Goal: Book appointment/travel/reservation

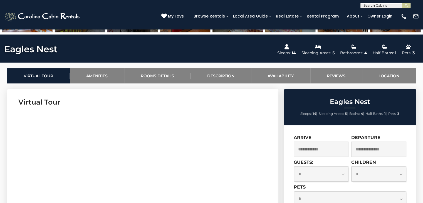
scroll to position [260, 0]
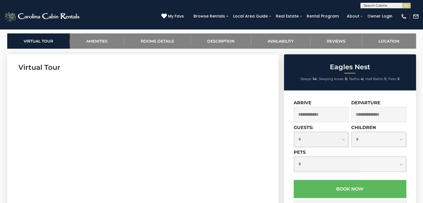
click at [336, 116] on input "text" at bounding box center [321, 114] width 55 height 15
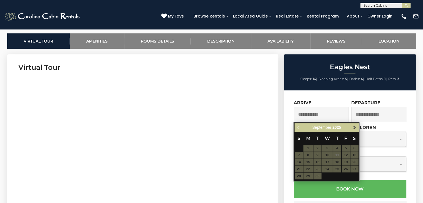
click at [354, 126] on span "Next" at bounding box center [355, 127] width 4 height 4
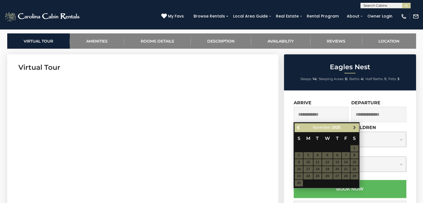
click at [354, 127] on span "Next" at bounding box center [355, 127] width 4 height 4
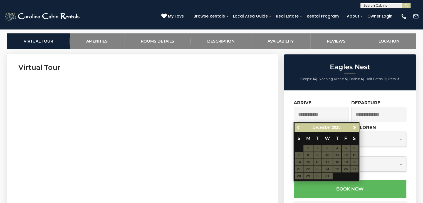
click at [346, 147] on table "S M T W T F S 1 2 3 4 5 6 7 8 9 10 11 12 13 14 15 16 17 18 19 20 21 22 23 24 25…" at bounding box center [327, 156] width 64 height 48
click at [346, 148] on table "S M T W T F S 1 2 3 4 5 6 7 8 9 10 11 12 13 14 15 16 17 18 19 20 21 22 23 24 25…" at bounding box center [327, 156] width 64 height 48
click at [299, 157] on table "S M T W T F S 1 2 3 4 5 6 7 8 9 10 11 12 13 14 15 16 17 18 19 20 21 22 23 24 25…" at bounding box center [327, 156] width 64 height 48
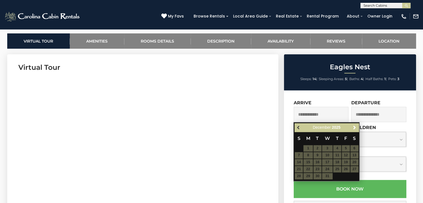
click at [298, 129] on span "Previous" at bounding box center [299, 127] width 4 height 4
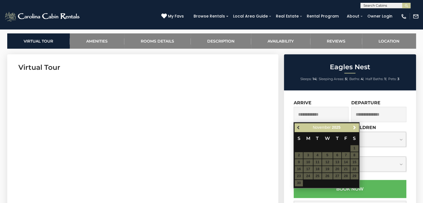
click at [297, 127] on span "Previous" at bounding box center [299, 127] width 4 height 4
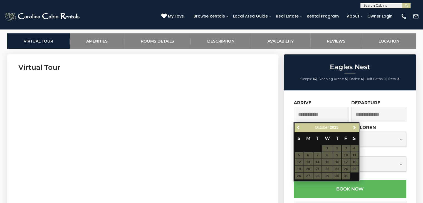
click at [297, 127] on span "Previous" at bounding box center [299, 127] width 4 height 4
click at [306, 112] on input "text" at bounding box center [321, 114] width 55 height 15
click at [308, 113] on input "text" at bounding box center [321, 114] width 55 height 15
click at [371, 113] on input "text" at bounding box center [378, 114] width 55 height 15
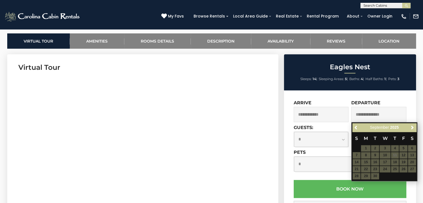
click at [327, 107] on input "text" at bounding box center [321, 114] width 55 height 15
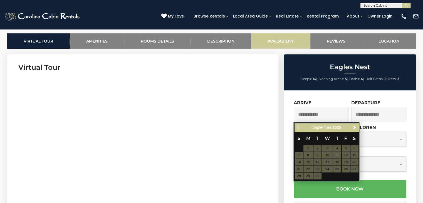
click at [290, 41] on link "Availability" at bounding box center [280, 40] width 59 height 15
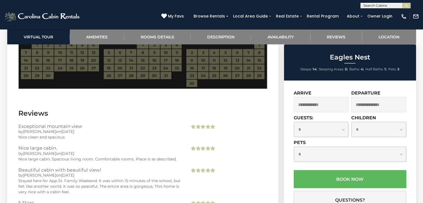
scroll to position [1171, 0]
